Goal: Information Seeking & Learning: Learn about a topic

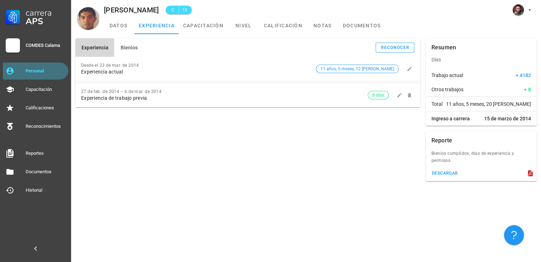
click at [50, 70] on div "Personal" at bounding box center [46, 71] width 40 height 6
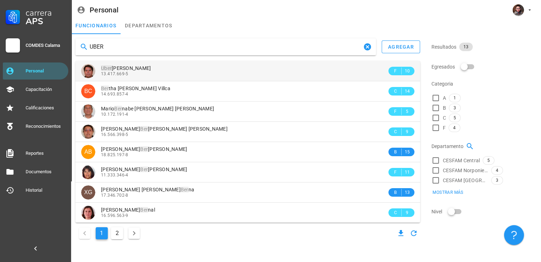
type input "UBER"
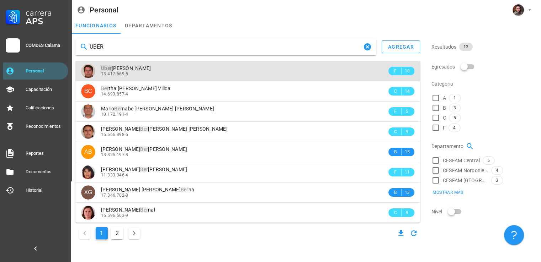
click at [151, 71] on span "[PERSON_NAME]" at bounding box center [126, 68] width 50 height 6
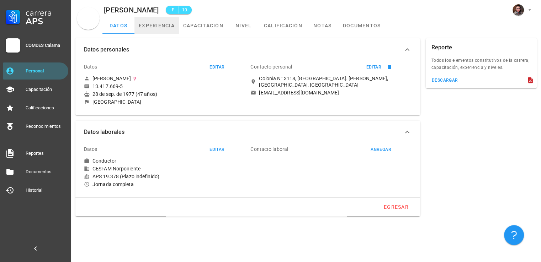
click at [147, 30] on link "experiencia" at bounding box center [156, 25] width 44 height 17
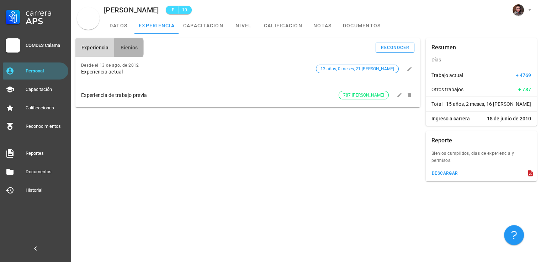
click at [134, 52] on button "Bienios" at bounding box center [128, 47] width 29 height 18
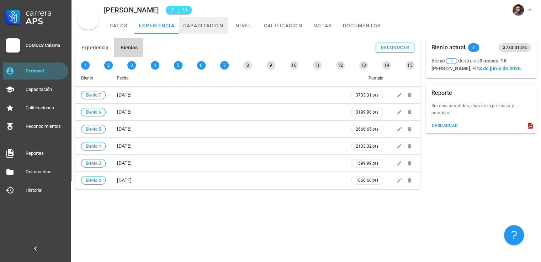
click at [197, 31] on link "capacitación" at bounding box center [203, 25] width 49 height 17
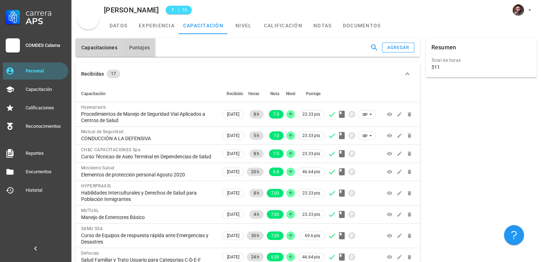
click at [127, 49] on button "Puntajes" at bounding box center [139, 47] width 32 height 18
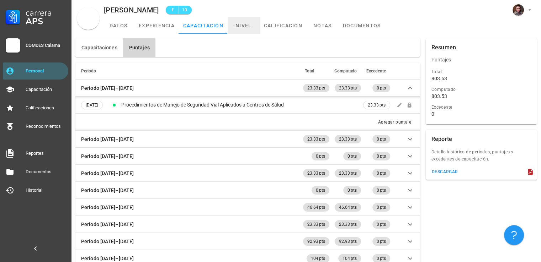
click at [252, 22] on link "nivel" at bounding box center [244, 25] width 32 height 17
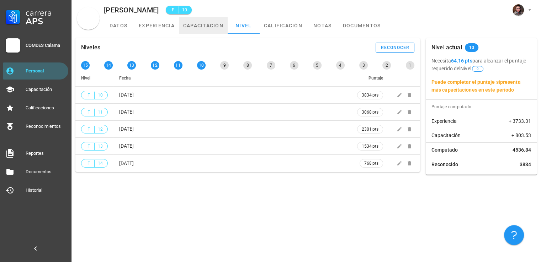
click at [203, 27] on link "capacitación" at bounding box center [203, 25] width 49 height 17
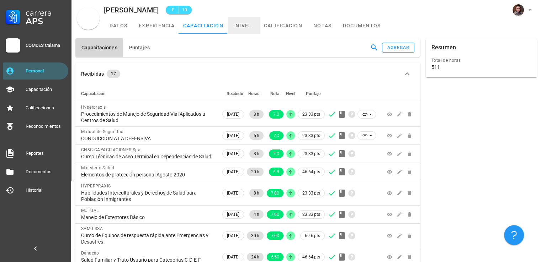
click at [230, 29] on link "nivel" at bounding box center [244, 25] width 32 height 17
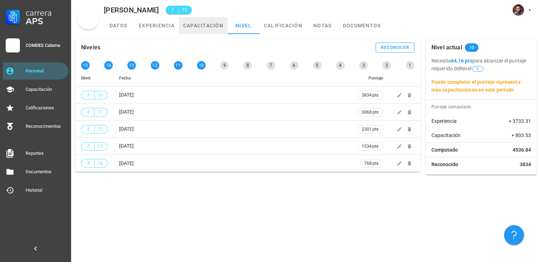
click at [208, 29] on link "capacitación" at bounding box center [203, 25] width 49 height 17
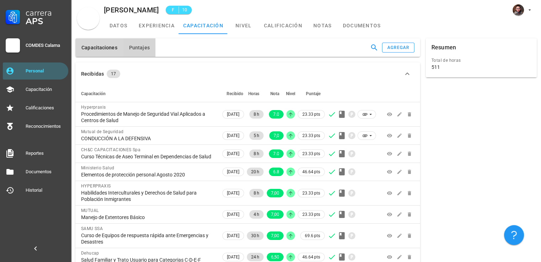
click at [143, 49] on span "Puntajes" at bounding box center [139, 48] width 21 height 6
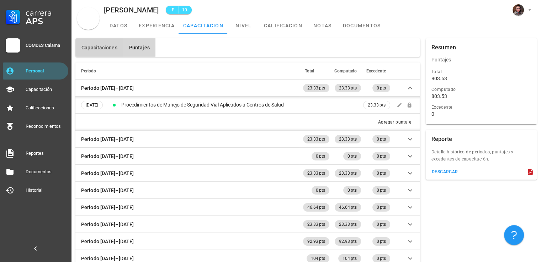
click at [104, 50] on span "Capacitaciones" at bounding box center [99, 48] width 36 height 6
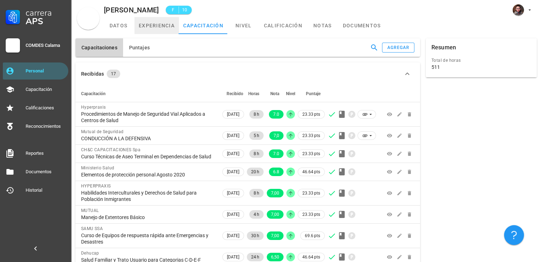
click at [135, 26] on link "experiencia" at bounding box center [156, 25] width 44 height 17
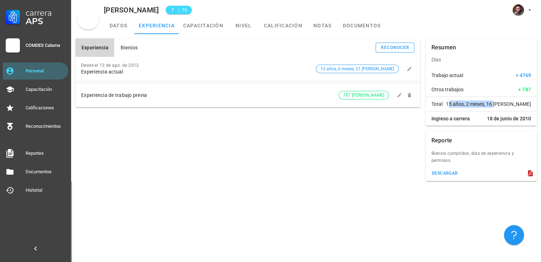
drag, startPoint x: 475, startPoint y: 106, endPoint x: 522, endPoint y: 104, distance: 46.3
click at [522, 104] on span "15 años, 2 meses, 16 [PERSON_NAME]" at bounding box center [488, 104] width 85 height 7
click at [247, 146] on div "Experiencia Bienios reconocer Desde el 13 de ago. de 2012 Experiencia actual 13…" at bounding box center [248, 110] width 350 height 149
click at [217, 97] on div "Experiencia de trabajo previa" at bounding box center [209, 95] width 257 height 6
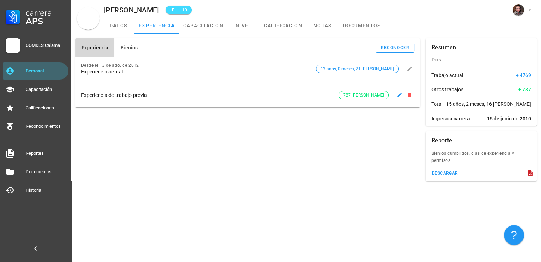
drag, startPoint x: 81, startPoint y: 97, endPoint x: 148, endPoint y: 100, distance: 67.6
click at [148, 100] on div "Experiencia de trabajo previa 787 [PERSON_NAME]" at bounding box center [247, 95] width 345 height 24
click at [158, 134] on div "Experiencia Bienios reconocer Desde el 13 de ago. de 2012 Experiencia actual 13…" at bounding box center [248, 110] width 350 height 149
click at [41, 73] on div "Personal" at bounding box center [46, 71] width 40 height 6
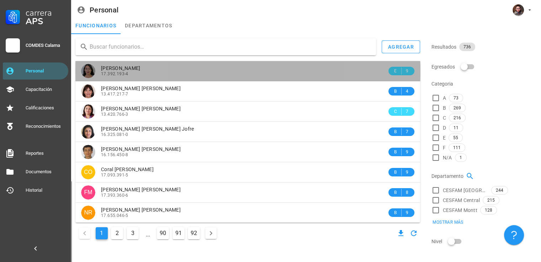
click at [118, 74] on span "17.392.193-4" at bounding box center [114, 73] width 27 height 5
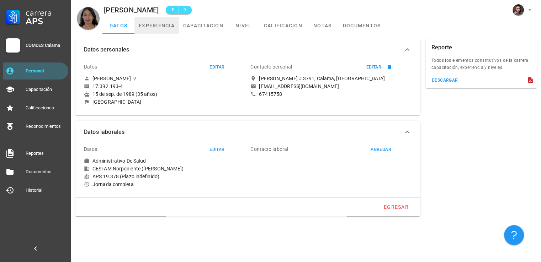
click at [162, 30] on link "experiencia" at bounding box center [156, 25] width 44 height 17
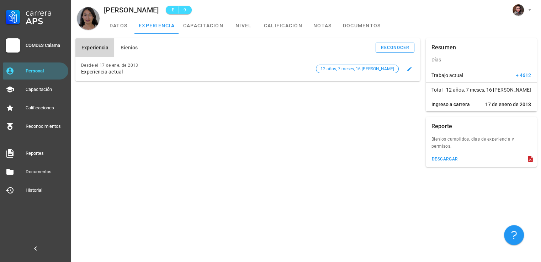
click at [121, 57] on div "Desde el 17 de ene. de 2013 Experiencia actual 12 años, 7 meses, 16 [PERSON_NAM…" at bounding box center [247, 69] width 345 height 24
click at [123, 55] on button "Bienios" at bounding box center [128, 47] width 29 height 18
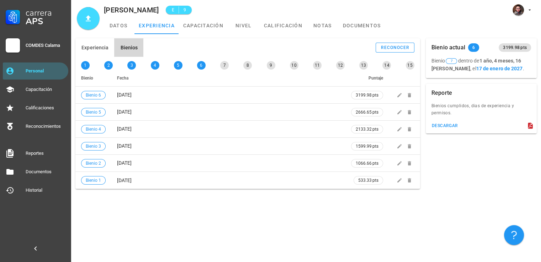
click at [93, 17] on div "avatar" at bounding box center [88, 18] width 23 height 23
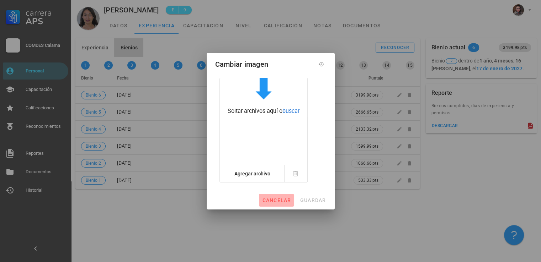
click at [289, 204] on button "cancelar" at bounding box center [276, 200] width 35 height 13
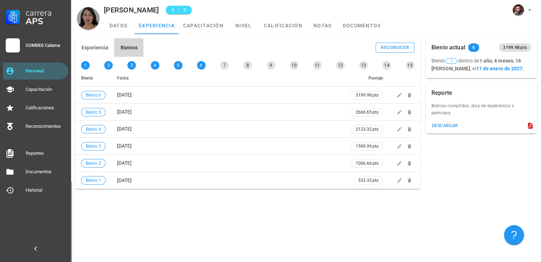
click at [265, 218] on div "Experiencia Bienios reconocer Desde el 17 de ene. de 2013 Experiencia actual 12…" at bounding box center [306, 148] width 470 height 228
click at [51, 69] on div "Personal" at bounding box center [46, 71] width 40 height 6
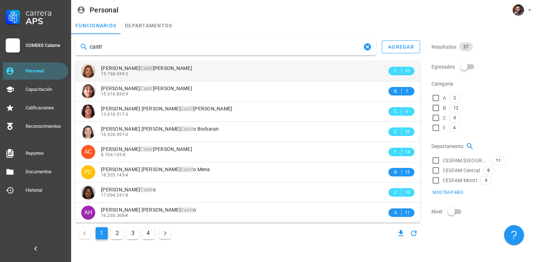
type input "castr"
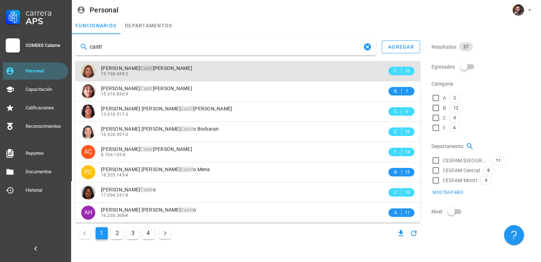
click at [123, 76] on span "15.768.699-2" at bounding box center [114, 73] width 27 height 5
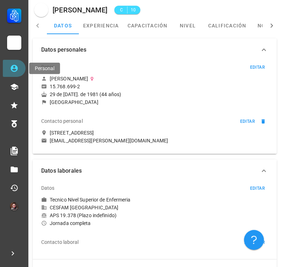
click at [21, 63] on link "Personal" at bounding box center [14, 68] width 23 height 17
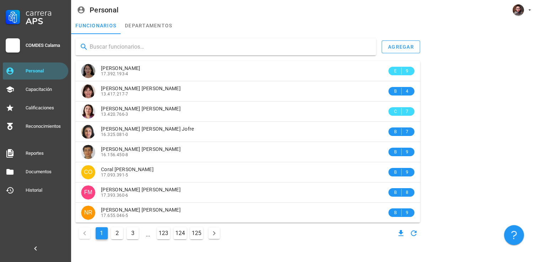
click at [213, 234] on icon "Página siguiente" at bounding box center [214, 233] width 9 height 9
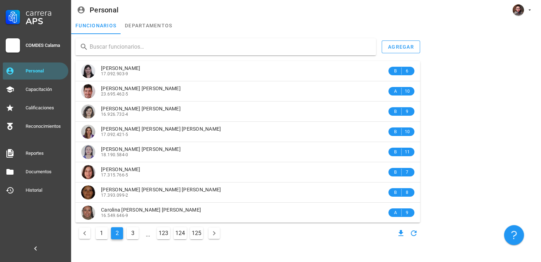
click at [100, 53] on div at bounding box center [225, 46] width 300 height 17
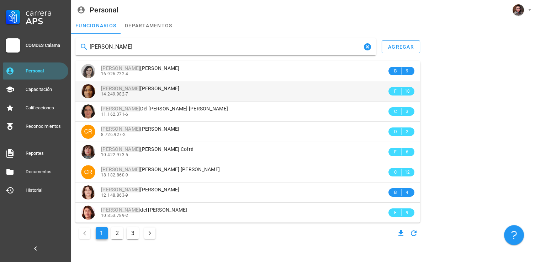
type input "[PERSON_NAME]"
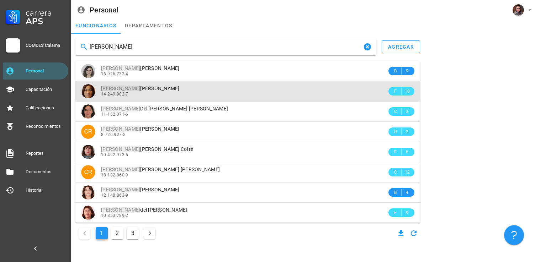
click at [111, 97] on div "[PERSON_NAME] [PERSON_NAME] 14.249.982-7" at bounding box center [244, 91] width 286 height 20
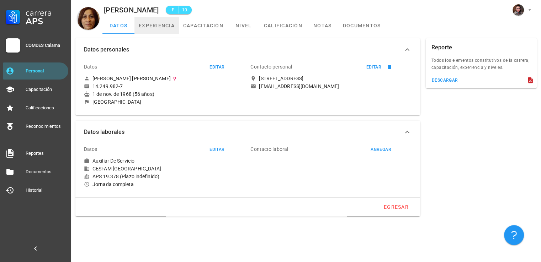
click at [141, 22] on link "experiencia" at bounding box center [156, 25] width 44 height 17
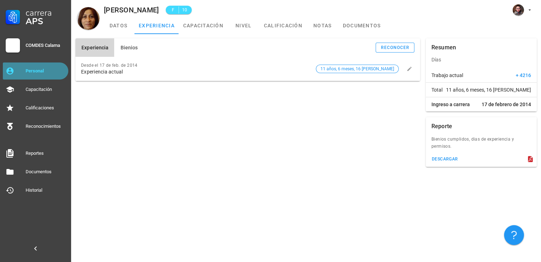
click at [33, 76] on div "Personal" at bounding box center [46, 70] width 40 height 11
